Goal: Task Accomplishment & Management: Manage account settings

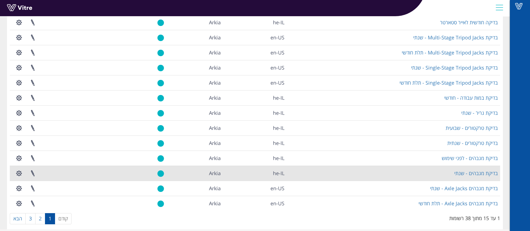
scroll to position [91, 0]
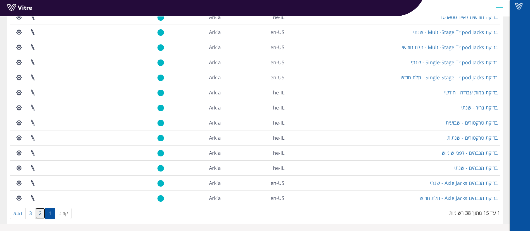
click at [39, 213] on link "2" at bounding box center [40, 213] width 10 height 11
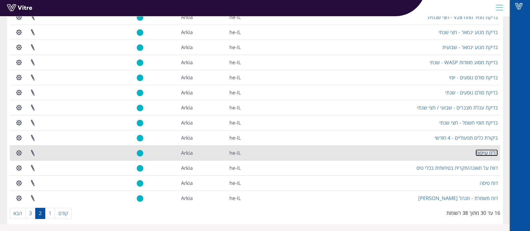
click at [491, 154] on link "דו"ח עייפות" at bounding box center [487, 153] width 22 height 7
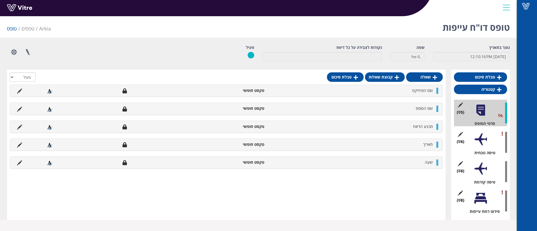
click at [482, 138] on div at bounding box center [480, 139] width 13 height 13
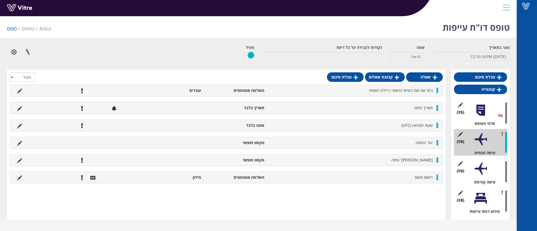
click at [22, 108] on li at bounding box center [19, 108] width 11 height 6
click at [18, 108] on icon at bounding box center [19, 108] width 5 height 5
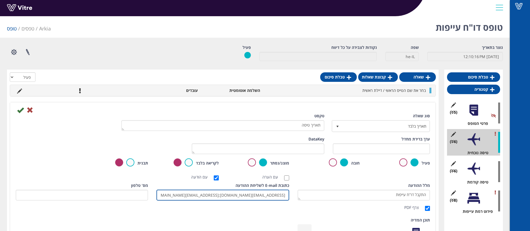
drag, startPoint x: 258, startPoint y: 195, endPoint x: 301, endPoint y: 198, distance: 42.9
click at [301, 198] on div "מלל ההודעה התקבל דו"ח עייפות צרף PDF כתובת E-mail לשליחת ההודעה [EMAIL_ADDRESS]…" at bounding box center [222, 198] width 423 height 30
click at [286, 195] on input "[EMAIL_ADDRESS][DOMAIN_NAME];[EMAIL_ADDRESS][DOMAIN_NAME];[PERSON_NAME][EMAIL_A…" at bounding box center [223, 195] width 133 height 11
paste input "[EMAIL_ADDRESS][DOMAIN_NAME]"
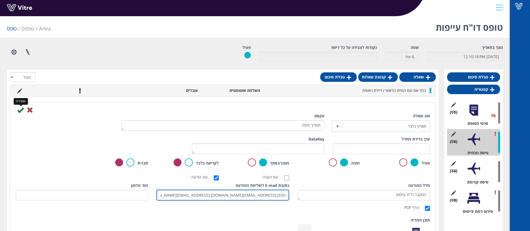
type input "talis@arkia.co.il;talg@arkia.co.il;ofirf@arkia.co.il;steveb@arkia.co.il;adis@ar…"
click at [22, 110] on icon at bounding box center [20, 110] width 7 height 7
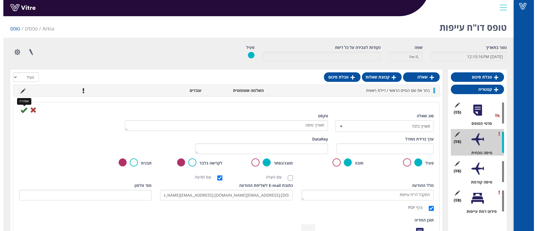
scroll to position [0, 0]
